Goal: Information Seeking & Learning: Find specific fact

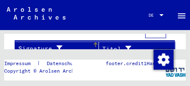
scroll to position [326, 0]
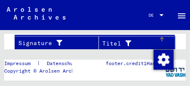
click at [112, 39] on div "Titel" at bounding box center [130, 43] width 56 height 9
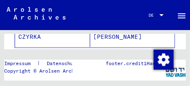
scroll to position [246, 0]
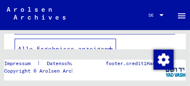
click at [111, 46] on icon "button" at bounding box center [110, 49] width 5 height 6
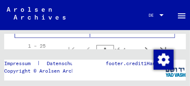
scroll to position [660, 0]
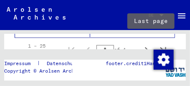
click at [157, 44] on icon "Last page" at bounding box center [163, 50] width 12 height 12
type input "*"
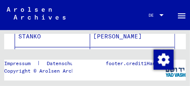
scroll to position [206, 0]
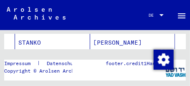
click at [69, 38] on mat-cell "STANKO" at bounding box center [52, 43] width 75 height 20
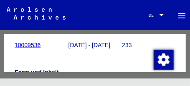
scroll to position [223, 0]
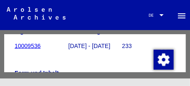
click at [28, 47] on icon at bounding box center [34, 52] width 21 height 33
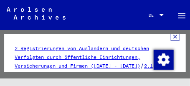
scroll to position [0, 0]
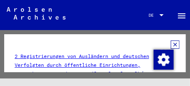
click at [171, 45] on icon at bounding box center [175, 44] width 9 height 8
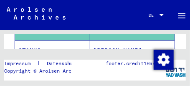
scroll to position [213, 0]
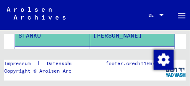
click at [54, 46] on mat-cell "STANKO" at bounding box center [52, 56] width 75 height 20
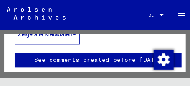
scroll to position [319, 0]
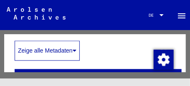
click at [75, 50] on icon at bounding box center [75, 51] width 4 height 6
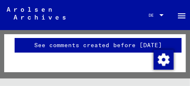
scroll to position [543, 0]
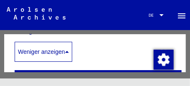
click at [68, 51] on icon at bounding box center [67, 52] width 4 height 6
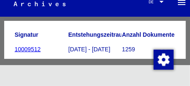
scroll to position [192, 0]
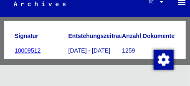
click at [26, 51] on icon at bounding box center [34, 52] width 21 height 33
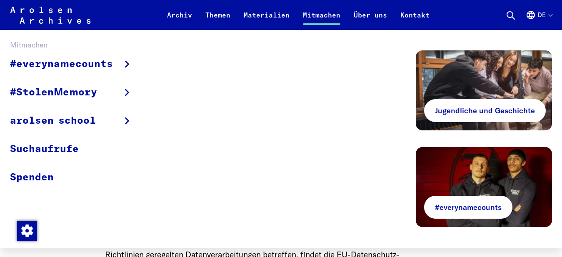
scroll to position [85, 0]
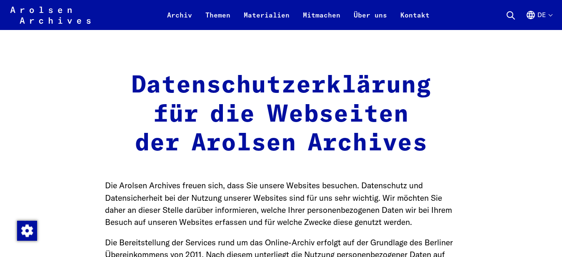
scroll to position [24642, 0]
